Goal: Task Accomplishment & Management: Use online tool/utility

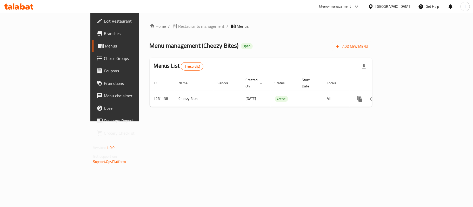
click at [179, 25] on span "Restaurants management" at bounding box center [202, 26] width 46 height 6
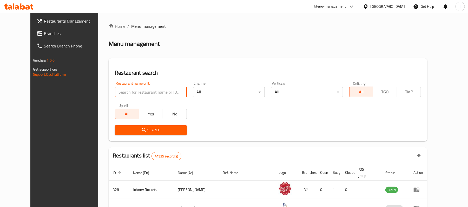
click at [135, 90] on input "search" at bounding box center [151, 92] width 72 height 10
paste input "694183"
type input "694183"
click button "Search" at bounding box center [151, 131] width 72 height 10
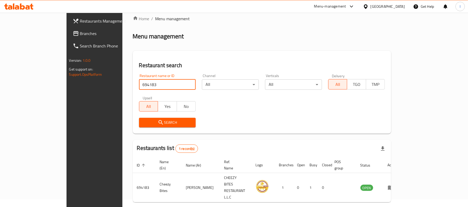
scroll to position [15, 0]
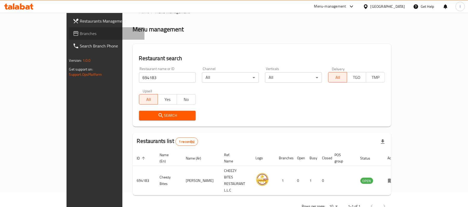
click at [80, 30] on span "Branches" at bounding box center [110, 33] width 61 height 6
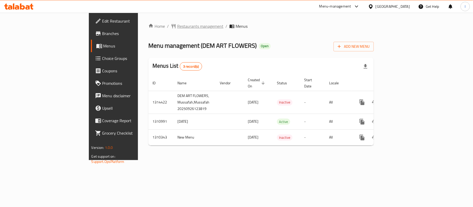
click at [177, 24] on span "Restaurants management" at bounding box center [200, 26] width 46 height 6
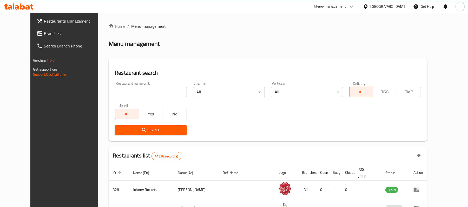
click at [132, 90] on div "Home / Menu management Menu management Restaurant search Restaurant name or ID …" at bounding box center [268, 188] width 319 height 331
click at [132, 90] on input "search" at bounding box center [151, 92] width 72 height 10
paste input "705398"
type input "705398"
click button "Search" at bounding box center [151, 131] width 72 height 10
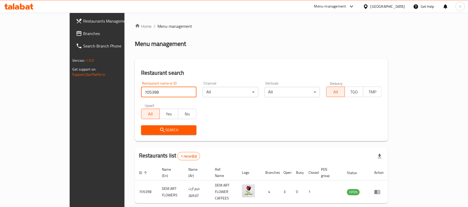
click at [72, 28] on link "Branches" at bounding box center [110, 33] width 76 height 12
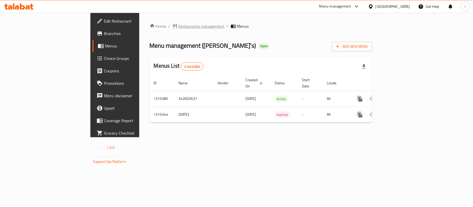
click at [179, 29] on span "Restaurants management" at bounding box center [202, 26] width 46 height 6
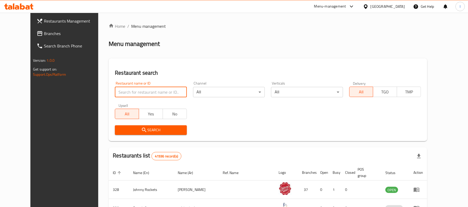
click at [121, 90] on input "search" at bounding box center [151, 92] width 72 height 10
paste input "707618"
type input "707618"
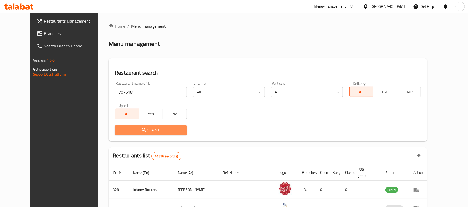
click at [160, 132] on span "Search" at bounding box center [150, 130] width 63 height 6
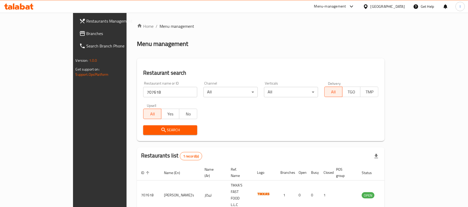
click at [87, 34] on span "Branches" at bounding box center [117, 33] width 61 height 6
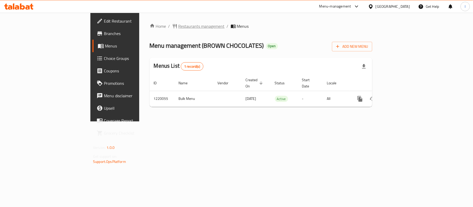
click at [179, 26] on span "Restaurants management" at bounding box center [202, 26] width 46 height 6
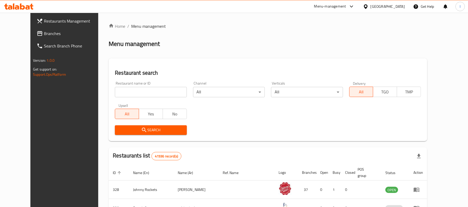
click at [129, 90] on input "search" at bounding box center [151, 92] width 72 height 10
paste input "673091"
type input "673091"
click button "Search" at bounding box center [151, 131] width 72 height 10
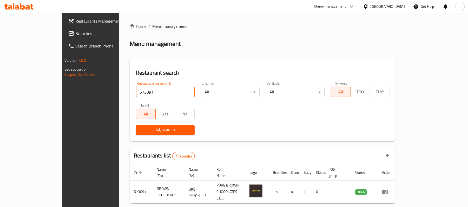
click at [64, 38] on link "Branches" at bounding box center [102, 33] width 76 height 12
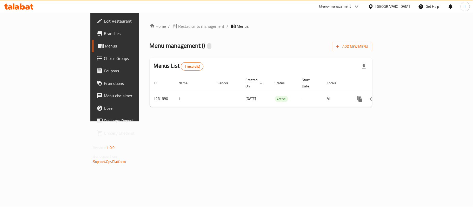
click at [227, 29] on li "/" at bounding box center [228, 26] width 2 height 6
click at [179, 24] on span "Restaurants management" at bounding box center [202, 26] width 46 height 6
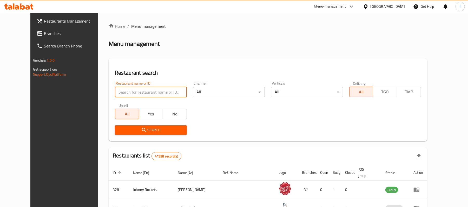
click at [127, 96] on input "search" at bounding box center [151, 92] width 72 height 10
paste input "694593"
type input "694593"
click button "Search" at bounding box center [151, 131] width 72 height 10
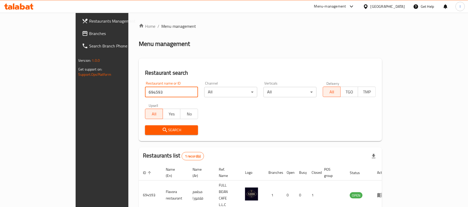
click at [89, 33] on span "Branches" at bounding box center [119, 33] width 61 height 6
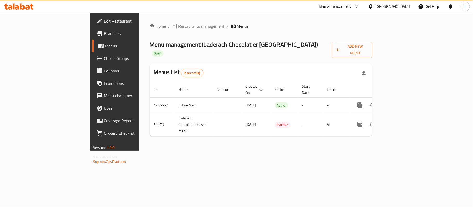
click at [179, 26] on span "Restaurants management" at bounding box center [202, 26] width 46 height 6
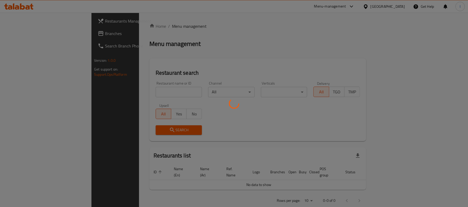
click at [137, 89] on div at bounding box center [234, 103] width 468 height 207
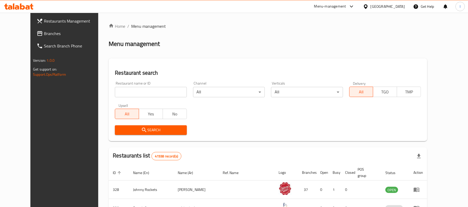
click at [131, 90] on div "Home / Menu management Menu management Restaurant search Restaurant name or ID …" at bounding box center [268, 188] width 319 height 331
click at [131, 90] on input "search" at bounding box center [151, 92] width 72 height 10
paste input "28599"
type input "28599"
click button "Search" at bounding box center [151, 131] width 72 height 10
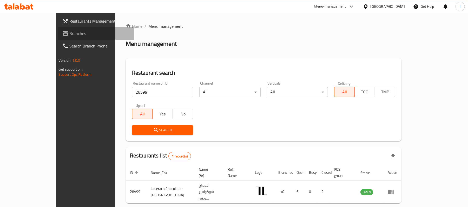
click at [70, 36] on span "Branches" at bounding box center [100, 33] width 61 height 6
